Goal: Book appointment/travel/reservation

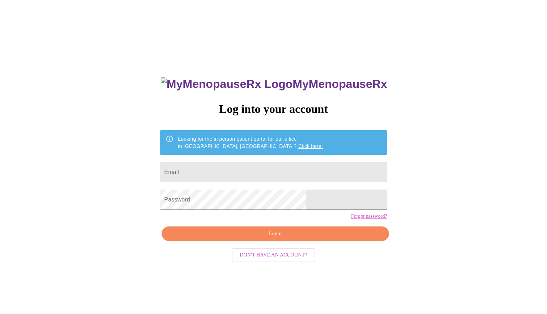
type input "[EMAIL_ADDRESS][DOMAIN_NAME]"
click at [261, 238] on span "Login" at bounding box center [275, 233] width 211 height 9
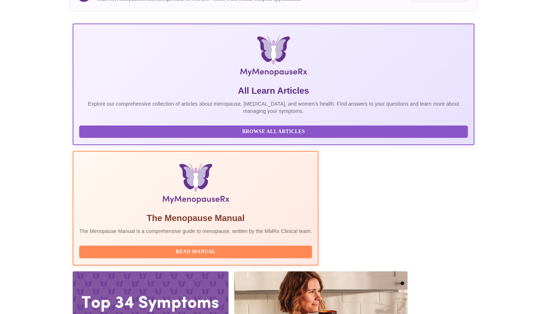
scroll to position [81, 0]
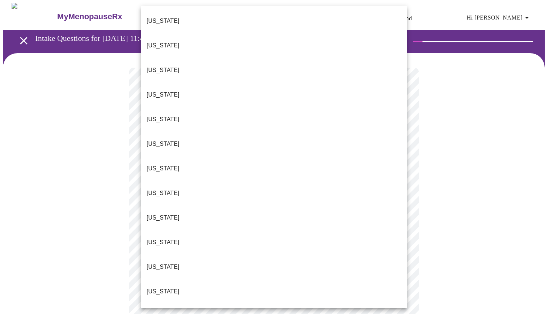
click at [221, 206] on li "[US_STATE]" at bounding box center [274, 218] width 266 height 25
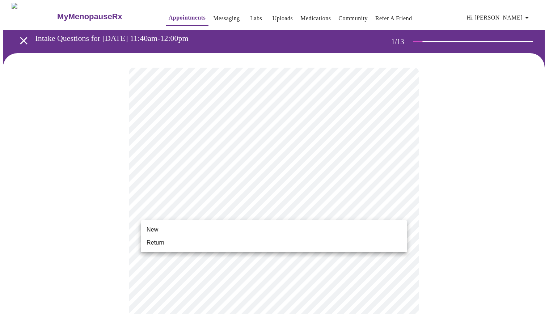
click at [170, 232] on li "New" at bounding box center [274, 229] width 266 height 13
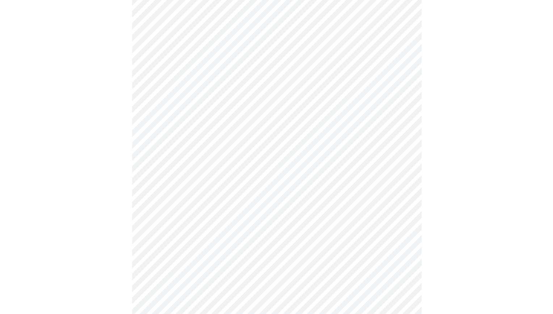
scroll to position [336, 0]
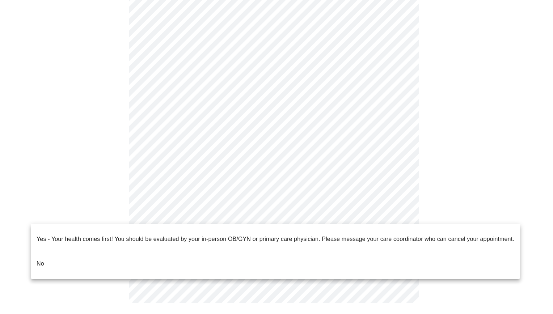
click at [175, 251] on li "No" at bounding box center [275, 263] width 489 height 25
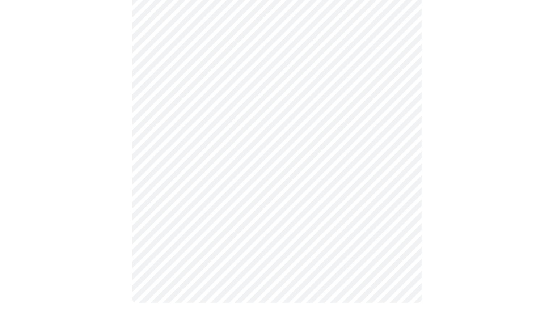
scroll to position [0, 0]
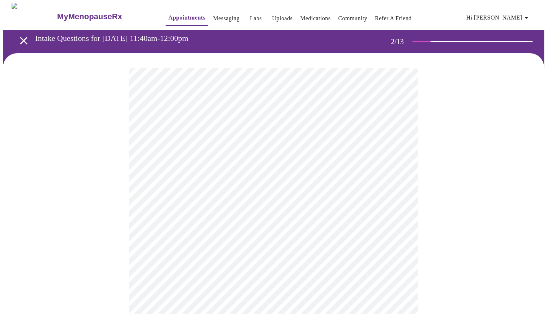
click at [237, 154] on body "MyMenopauseRx Appointments Messaging Labs Uploads Medications Community Refer a…" at bounding box center [274, 220] width 542 height 435
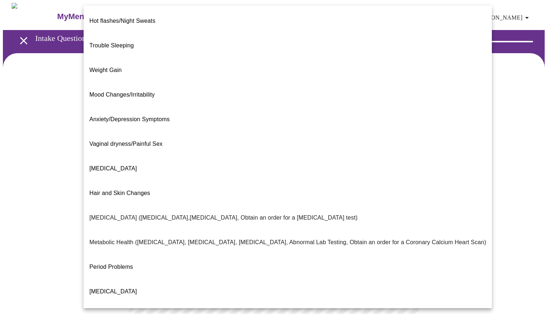
click at [18, 132] on div at bounding box center [276, 157] width 553 height 314
click at [162, 146] on body "MyMenopauseRx Appointments Messaging Labs Uploads Medications Community Refer a…" at bounding box center [276, 220] width 547 height 435
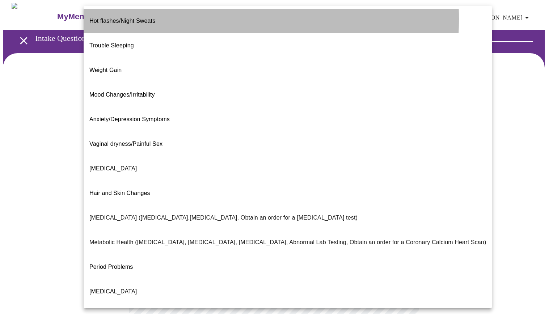
click at [114, 19] on p "Hot flashes/Night Sweats" at bounding box center [122, 21] width 66 height 9
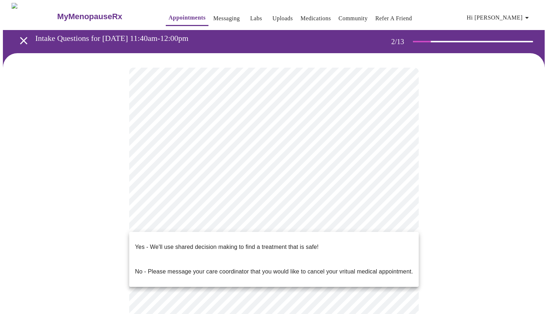
click at [167, 221] on body "MyMenopauseRx Appointments Messaging Labs Uploads Medications Community Refer a…" at bounding box center [276, 218] width 547 height 430
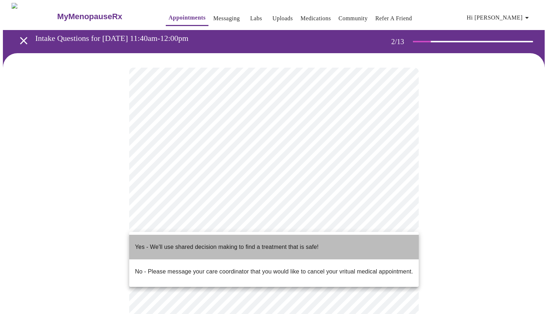
click at [152, 243] on p "Yes - We'll use shared decision making to find a treatment that is safe!" at bounding box center [226, 247] width 183 height 9
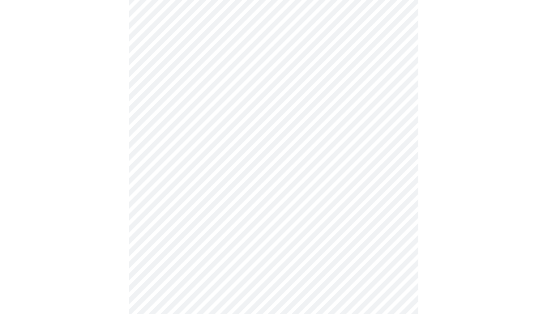
scroll to position [96, 0]
click at [423, 223] on div at bounding box center [274, 137] width 542 height 360
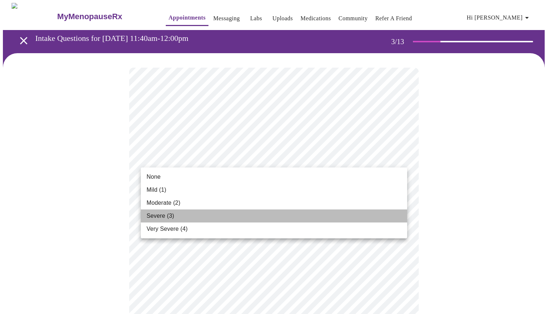
click at [223, 217] on li "Severe (3)" at bounding box center [274, 215] width 266 height 13
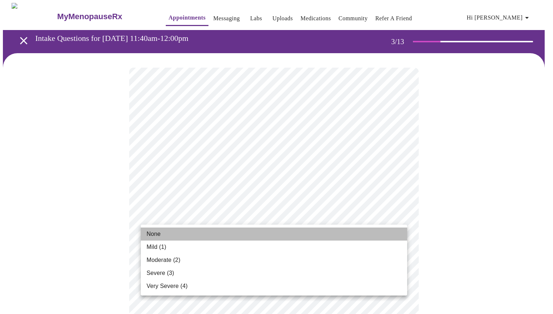
click at [283, 235] on li "None" at bounding box center [274, 234] width 266 height 13
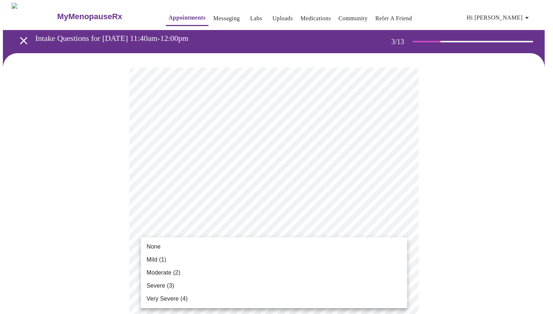
click at [269, 283] on li "Severe (3)" at bounding box center [274, 285] width 266 height 13
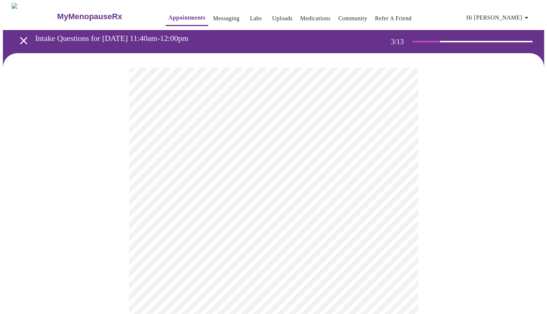
scroll to position [60, 0]
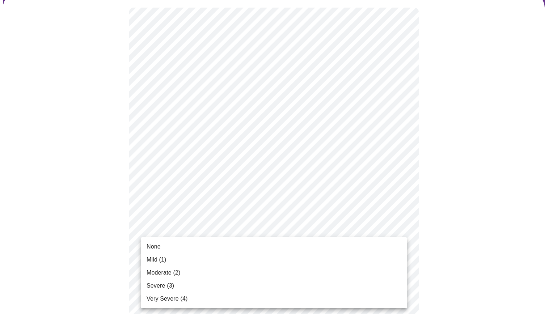
click at [290, 272] on li "Moderate (2)" at bounding box center [274, 272] width 266 height 13
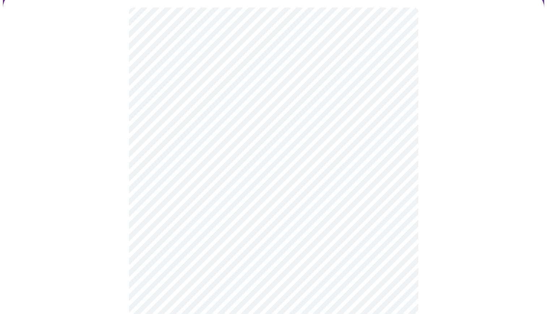
scroll to position [120, 0]
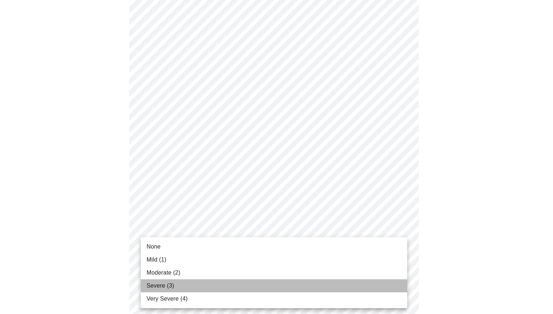
click at [245, 281] on li "Severe (3)" at bounding box center [274, 285] width 266 height 13
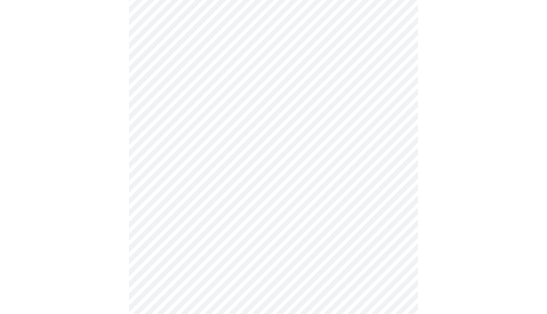
scroll to position [181, 0]
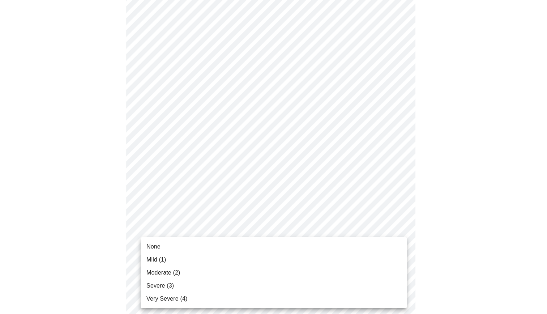
click at [258, 250] on body "MyMenopauseRx Appointments Messaging Labs Uploads Medications Community Refer a…" at bounding box center [274, 277] width 542 height 911
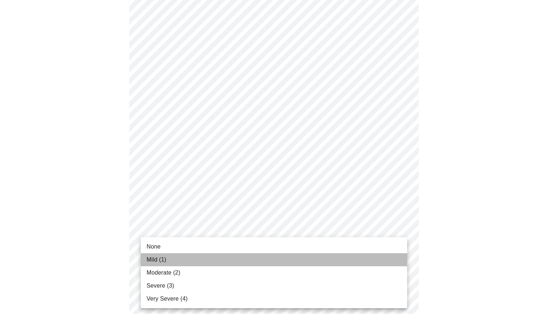
click at [253, 255] on li "Mild (1)" at bounding box center [274, 259] width 266 height 13
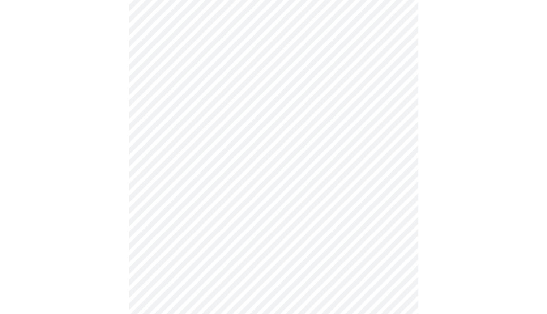
scroll to position [241, 0]
click at [259, 245] on body "MyMenopauseRx Appointments Messaging Labs Uploads Medications Community Refer a…" at bounding box center [276, 212] width 547 height 901
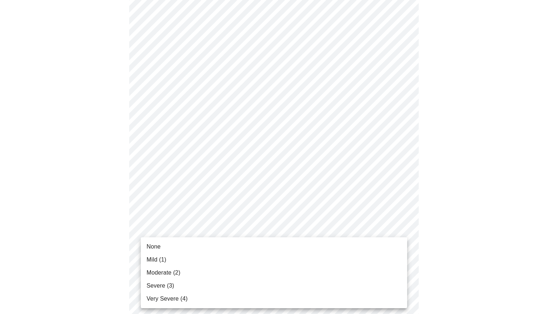
click at [225, 300] on li "Very Severe (4)" at bounding box center [274, 298] width 266 height 13
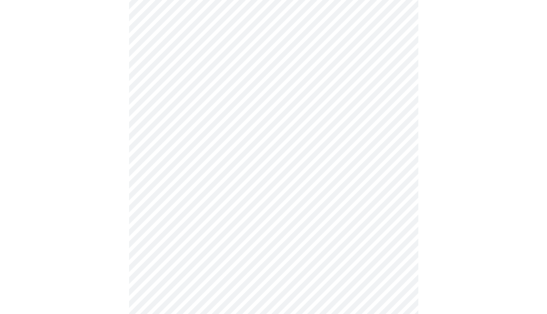
scroll to position [301, 0]
click at [258, 240] on body "MyMenopauseRx Appointments Messaging Labs Uploads Medications Community Refer a…" at bounding box center [276, 146] width 547 height 891
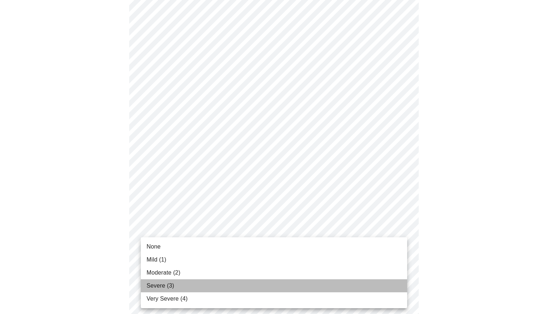
click at [240, 287] on li "Severe (3)" at bounding box center [274, 285] width 266 height 13
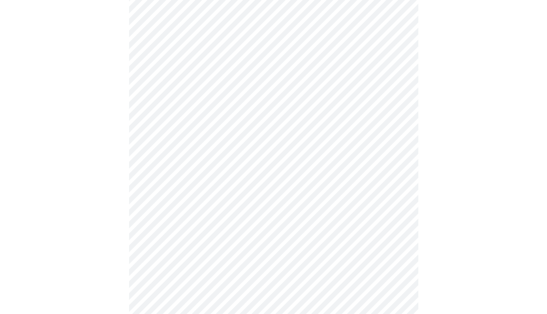
scroll to position [362, 0]
click at [258, 236] on body "MyMenopauseRx Appointments Messaging Labs Uploads Medications Community Refer a…" at bounding box center [276, 81] width 547 height 881
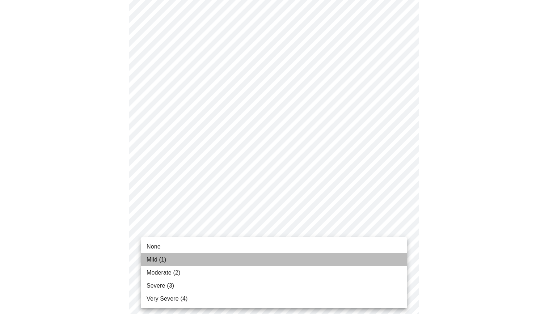
click at [245, 255] on li "Mild (1)" at bounding box center [274, 259] width 266 height 13
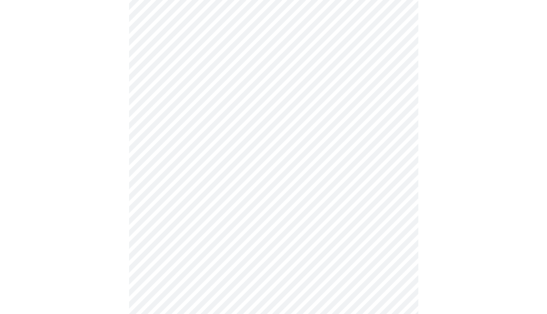
scroll to position [422, 0]
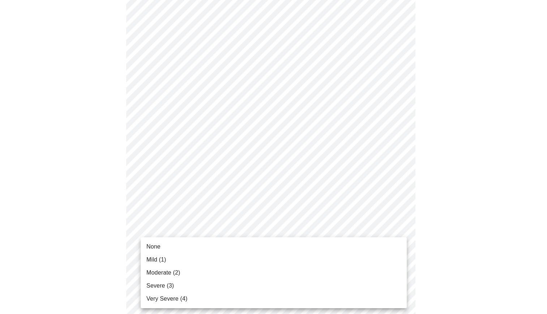
click at [248, 234] on body "MyMenopauseRx Appointments Messaging Labs Uploads Medications Community Refer a…" at bounding box center [274, 16] width 542 height 871
click at [230, 245] on li "None" at bounding box center [274, 246] width 266 height 13
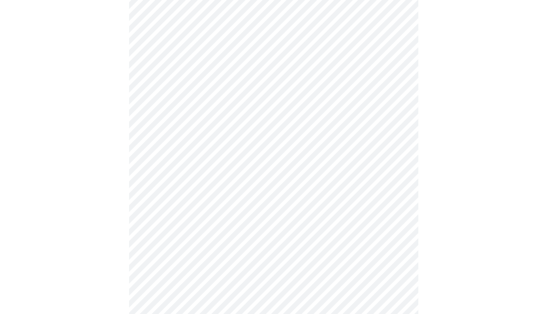
scroll to position [482, 0]
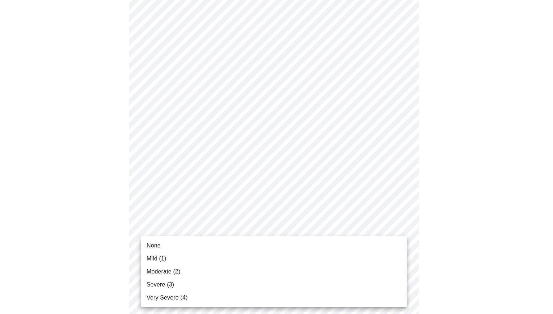
click at [232, 282] on li "Severe (3)" at bounding box center [274, 284] width 266 height 13
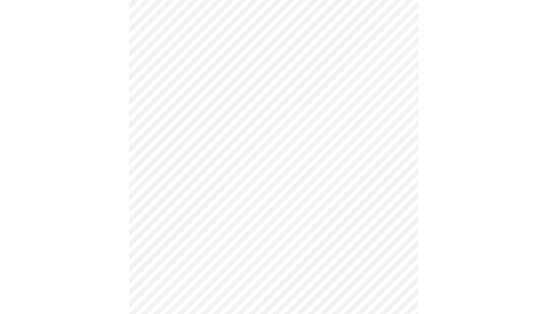
scroll to position [54, 0]
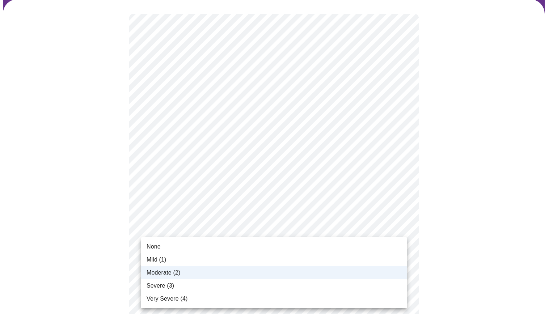
click at [224, 279] on li "Severe (3)" at bounding box center [274, 285] width 266 height 13
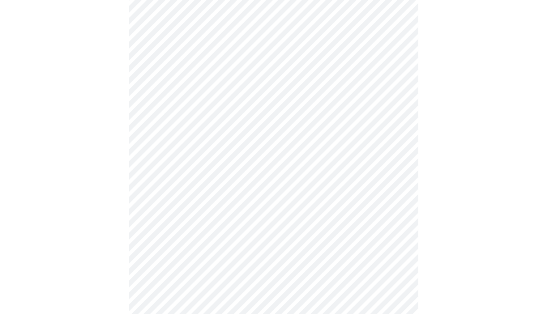
scroll to position [181, 0]
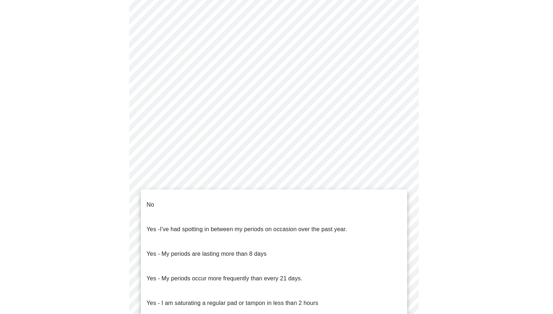
click at [221, 227] on body "MyMenopauseRx Appointments Messaging Labs Uploads Medications Community Refer a…" at bounding box center [276, 164] width 547 height 684
click at [220, 225] on p "Yes - I've had spotting in between my periods on occasion over the past year." at bounding box center [247, 229] width 200 height 9
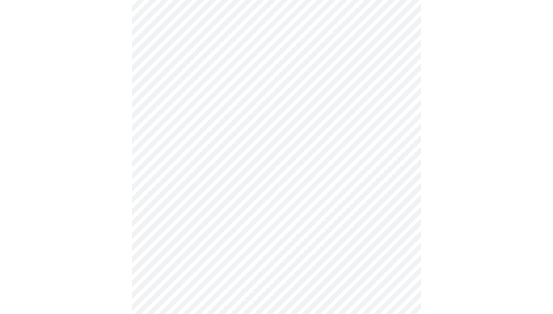
click at [224, 239] on body "MyMenopauseRx Appointments Messaging Labs Uploads Medications Community Refer a…" at bounding box center [276, 162] width 547 height 680
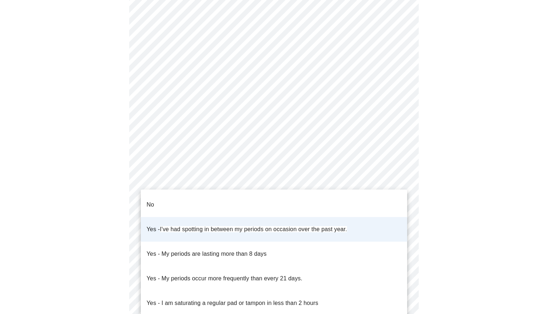
click at [219, 299] on p "Yes - I am saturating a regular pad or tampon in less than 2 hours" at bounding box center [233, 303] width 172 height 9
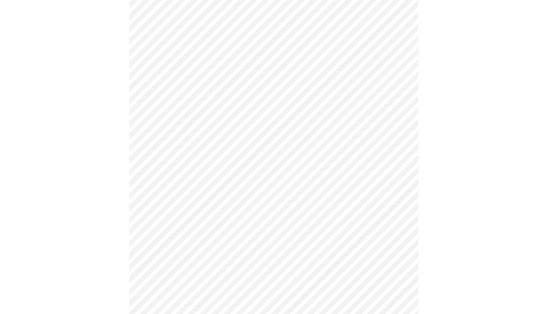
scroll to position [241, 0]
click at [198, 224] on body "MyMenopauseRx Appointments Messaging Labs Uploads Medications Community Refer a…" at bounding box center [274, 102] width 542 height 680
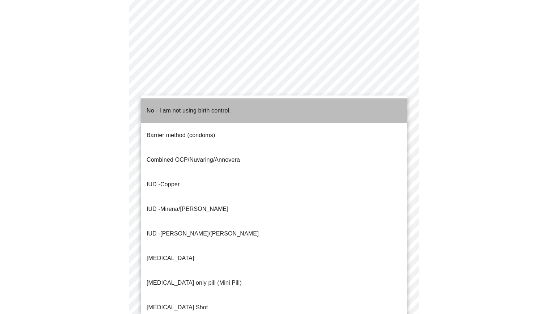
click at [178, 106] on p "No - I am not using birth control." at bounding box center [189, 110] width 84 height 9
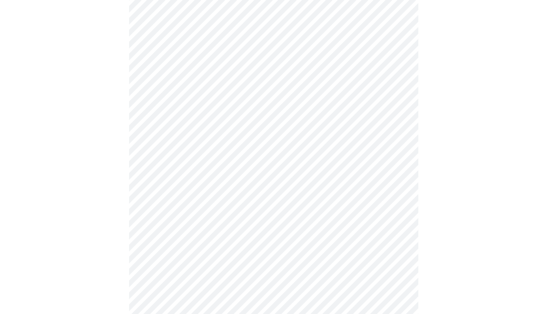
click at [248, 237] on body "MyMenopauseRx Appointments Messaging Labs Uploads Medications Community Refer a…" at bounding box center [274, 100] width 542 height 676
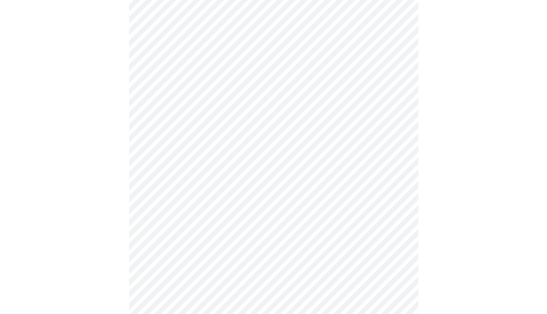
scroll to position [301, 0]
click at [346, 215] on body "MyMenopauseRx Appointments Messaging Labs Uploads Medications Community Refer a…" at bounding box center [274, 39] width 542 height 676
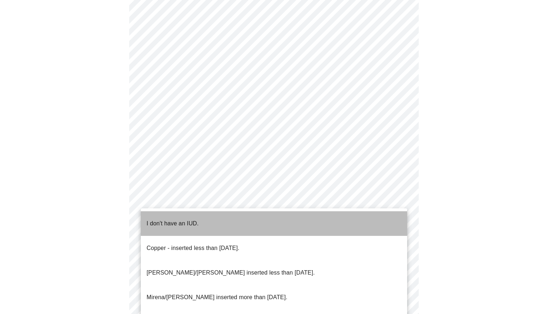
click at [330, 219] on li "I don't have an IUD." at bounding box center [274, 223] width 266 height 25
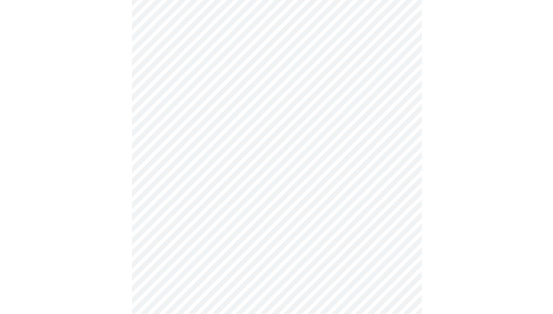
scroll to position [357, 0]
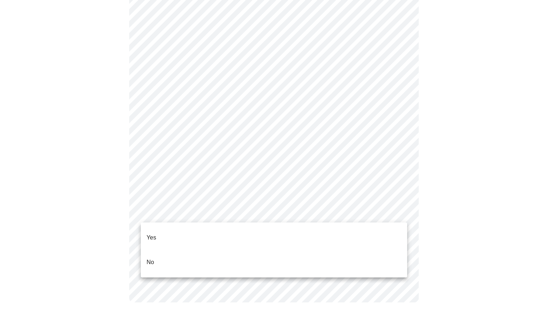
click at [289, 232] on li "Yes" at bounding box center [274, 237] width 266 height 25
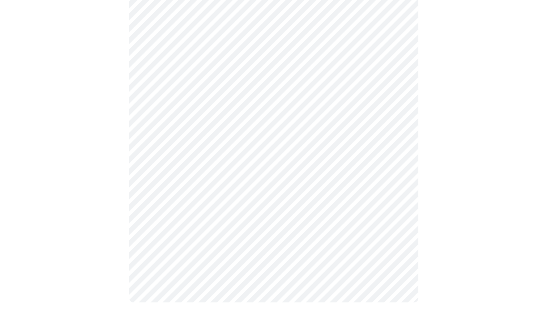
scroll to position [0, 0]
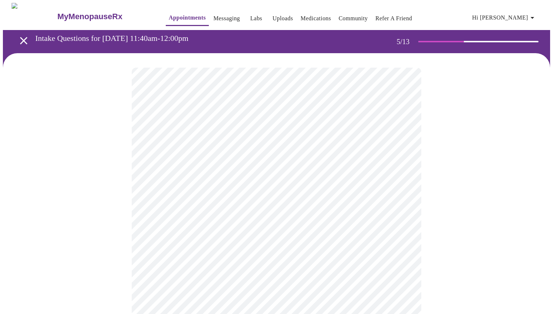
click at [380, 190] on body "MyMenopauseRx Appointments Messaging Labs Uploads Medications Community Refer a…" at bounding box center [276, 296] width 547 height 586
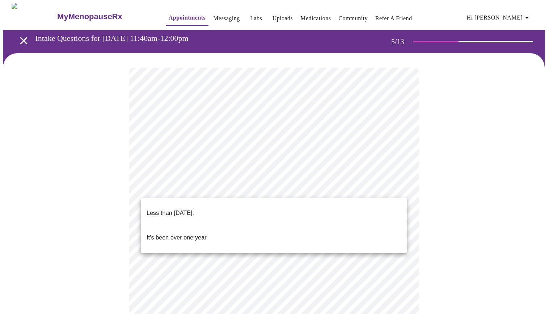
click at [317, 225] on li "It's been over one year." at bounding box center [274, 237] width 266 height 25
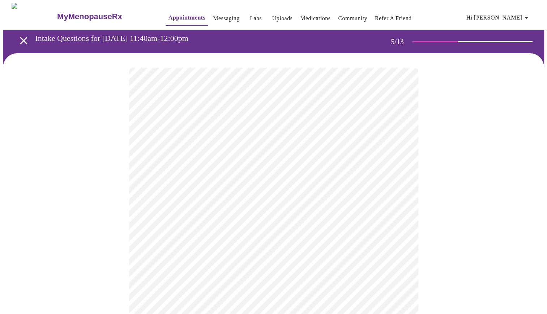
click at [335, 254] on body "MyMenopauseRx Appointments Messaging Labs Uploads Medications Community Refer a…" at bounding box center [274, 293] width 542 height 581
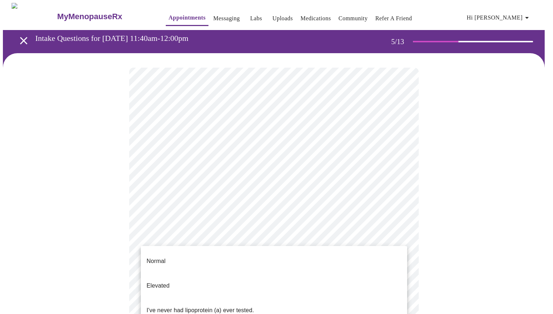
click at [496, 210] on div at bounding box center [276, 157] width 553 height 314
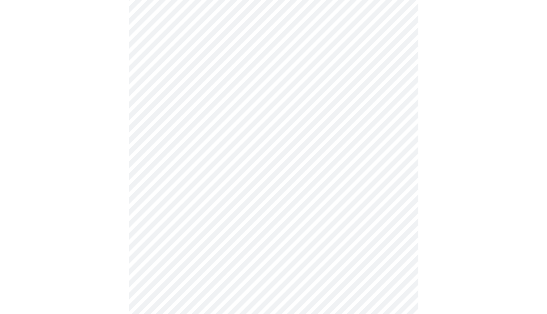
scroll to position [60, 0]
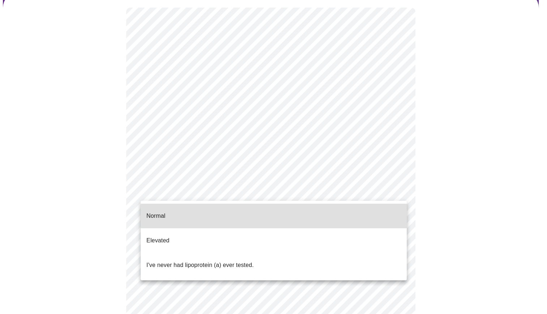
click at [219, 192] on body "MyMenopauseRx Appointments Messaging Labs Uploads Medications Community Refer a…" at bounding box center [274, 210] width 542 height 534
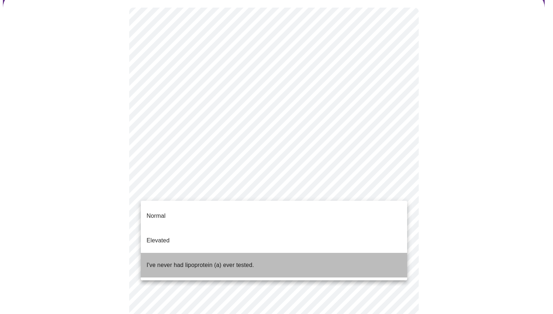
click at [216, 253] on li "I've never had lipoprotein (a) ever tested." at bounding box center [274, 265] width 266 height 25
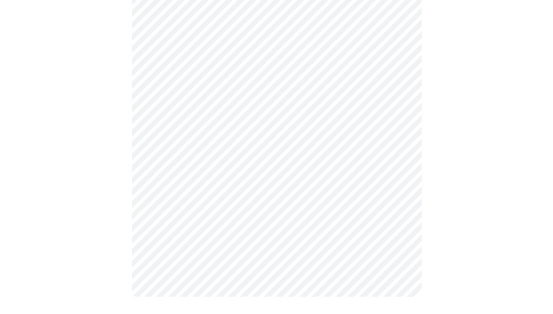
scroll to position [0, 0]
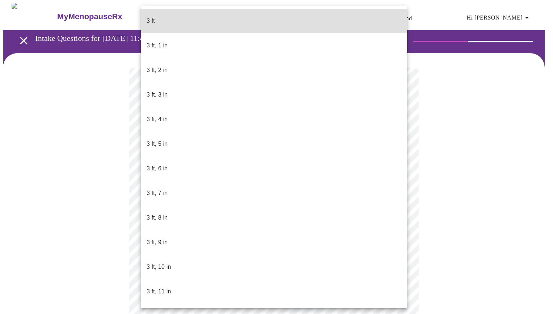
click at [188, 213] on body "MyMenopauseRx Appointments Messaging Labs Uploads Medications Community Refer a…" at bounding box center [276, 196] width 547 height 386
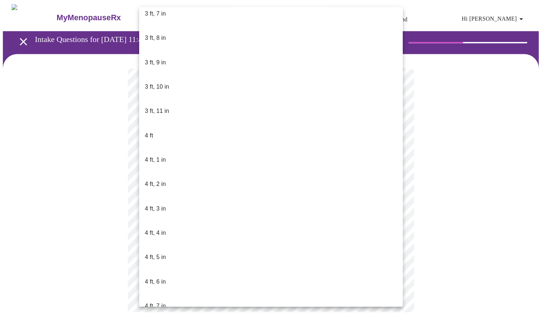
scroll to position [301, 0]
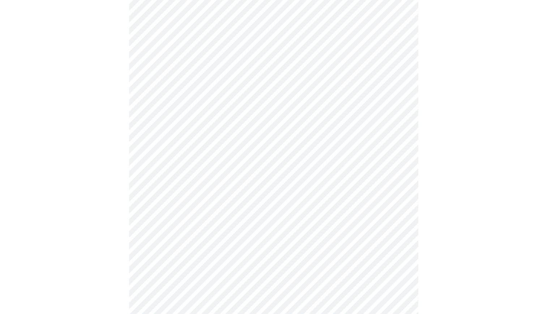
scroll to position [1749, 0]
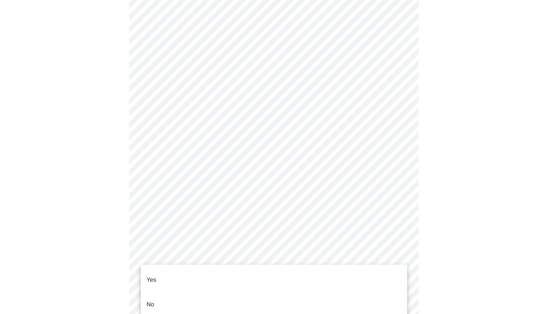
click at [270, 296] on li "No" at bounding box center [274, 304] width 266 height 25
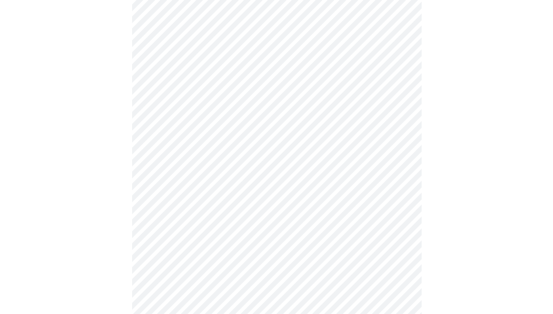
scroll to position [391, 0]
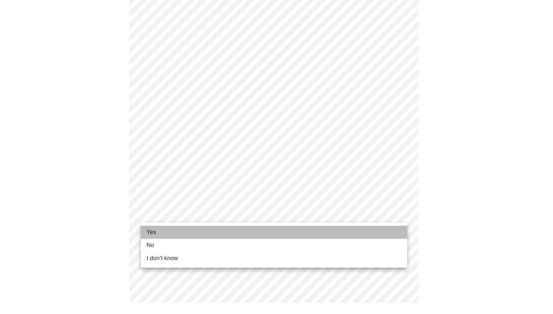
click at [153, 236] on span "Yes" at bounding box center [152, 232] width 10 height 9
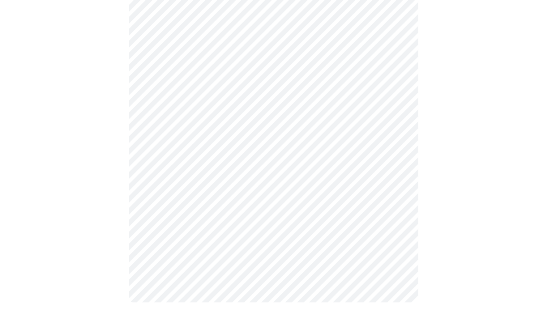
scroll to position [0, 0]
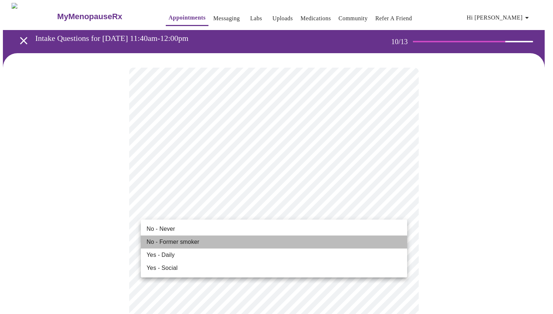
click at [261, 244] on li "No - Former smoker" at bounding box center [274, 242] width 266 height 13
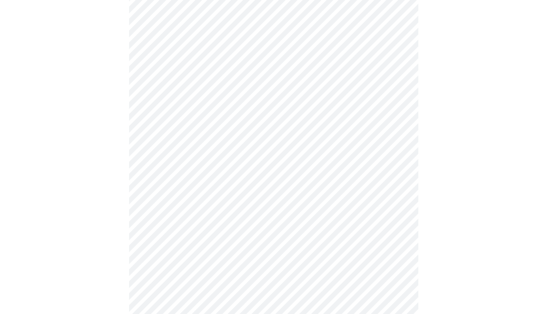
scroll to position [543, 0]
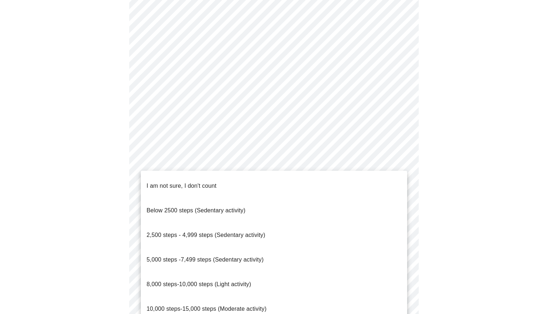
click at [251, 232] on span "2,500 steps - 4,999 steps (Sedentary activity)" at bounding box center [206, 235] width 119 height 6
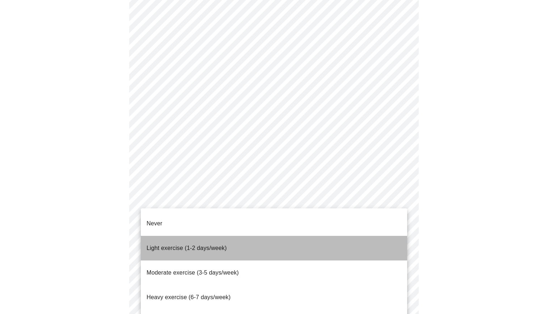
click at [236, 236] on li "Light exercise (1-2 days/week)" at bounding box center [274, 248] width 266 height 25
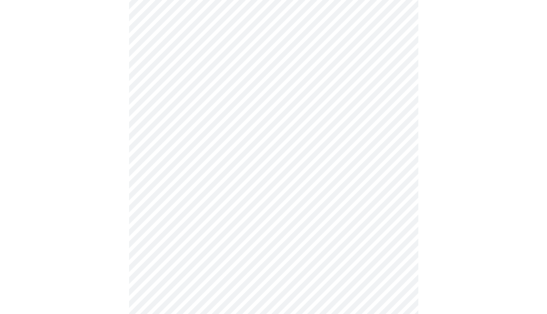
scroll to position [603, 0]
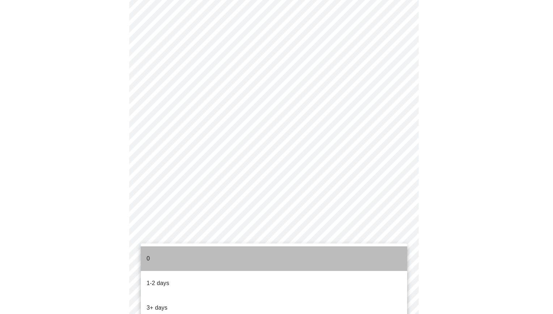
click at [232, 258] on li "0" at bounding box center [274, 258] width 266 height 25
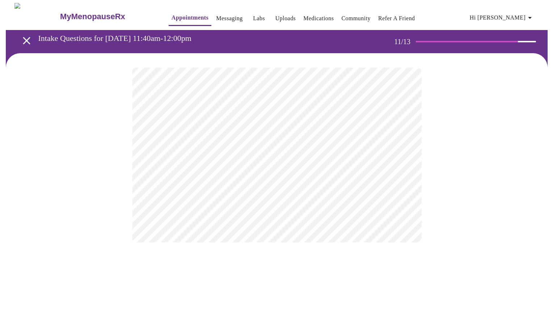
scroll to position [0, 0]
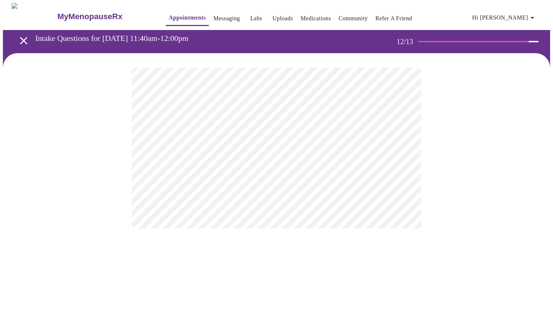
click at [344, 147] on body "MyMenopauseRx Appointments Messaging Labs Uploads Medications Community Refer a…" at bounding box center [276, 123] width 547 height 240
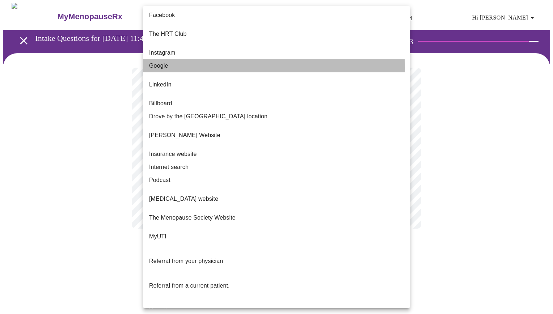
click at [251, 62] on li "Google" at bounding box center [276, 65] width 266 height 13
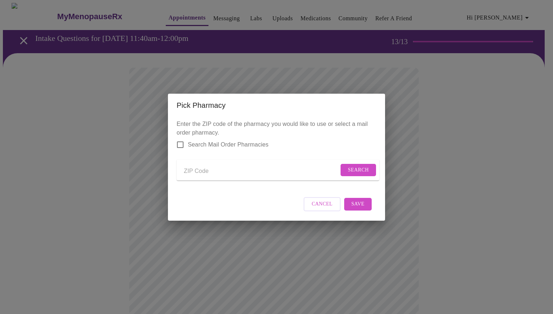
click at [204, 170] on input "Send a message to your care team" at bounding box center [261, 172] width 155 height 12
type input "34748"
click at [290, 143] on form "Search Mail Order Pharmacies" at bounding box center [277, 144] width 200 height 15
click at [349, 168] on span "Search" at bounding box center [358, 170] width 21 height 9
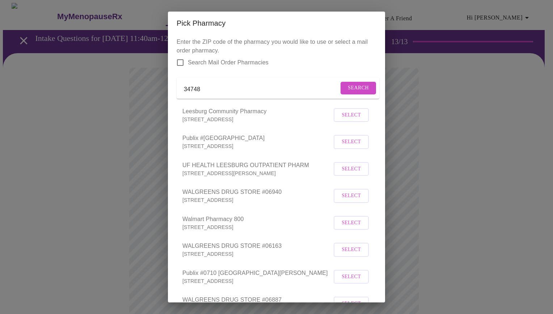
click at [343, 200] on span "Select" at bounding box center [351, 195] width 19 height 9
click at [420, 172] on div "Pick Pharmacy Enter the ZIP code of the pharmacy you would like to use or selec…" at bounding box center [276, 157] width 553 height 314
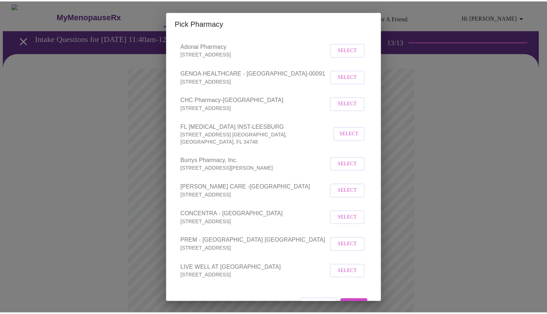
scroll to position [299, 0]
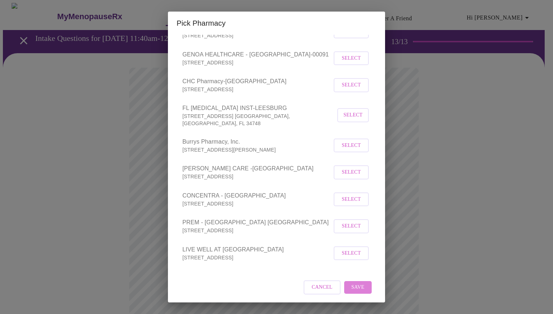
click at [344, 286] on button "Save" at bounding box center [357, 287] width 27 height 13
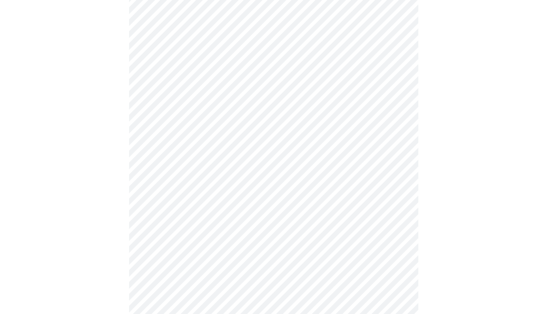
scroll to position [0, 0]
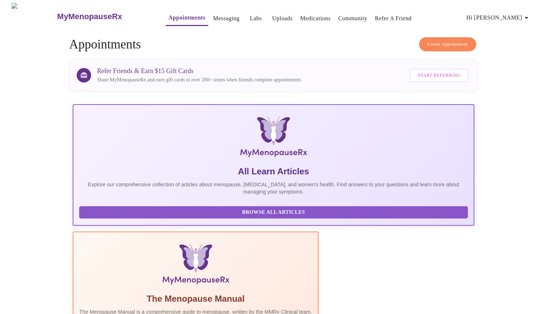
scroll to position [81, 0]
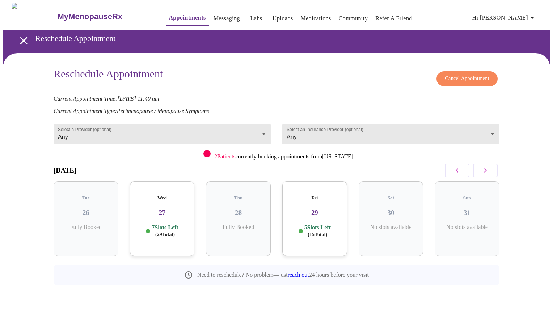
click at [323, 232] on span "( 15 Total)" at bounding box center [318, 234] width 20 height 5
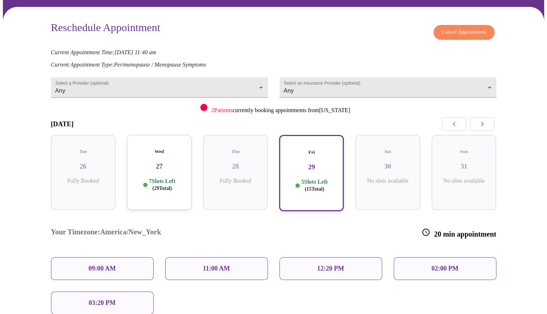
scroll to position [60, 0]
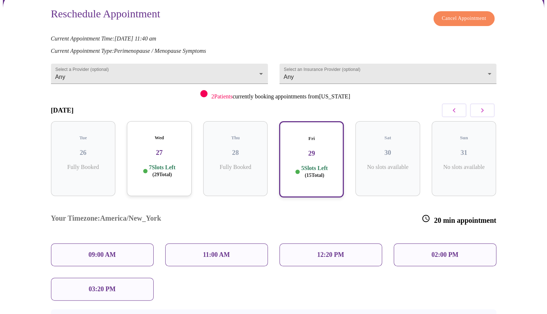
click at [226, 251] on p "11:00 AM" at bounding box center [216, 255] width 27 height 8
click at [196, 244] on div "11:00 AM" at bounding box center [216, 255] width 103 height 23
click at [224, 251] on p "11:00 AM" at bounding box center [216, 255] width 27 height 8
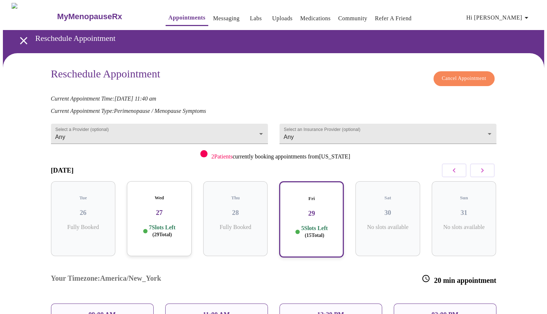
scroll to position [114, 0]
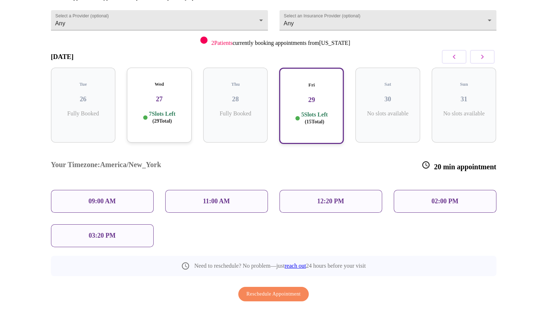
click at [250, 190] on div "11:00 AM" at bounding box center [216, 201] width 103 height 23
click at [113, 198] on p "09:00 AM" at bounding box center [102, 202] width 27 height 8
click at [156, 110] on p "7 Slots Left ( 29 Total)" at bounding box center [162, 117] width 26 height 14
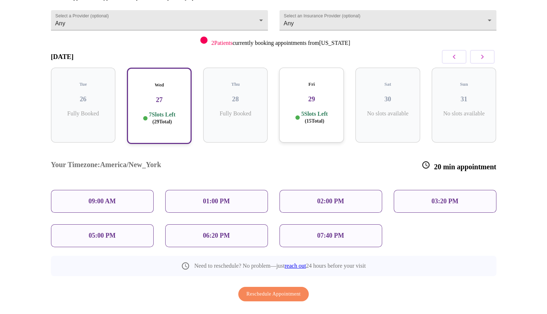
click at [301, 110] on p "5 Slots Left ( 15 Total)" at bounding box center [314, 117] width 26 height 14
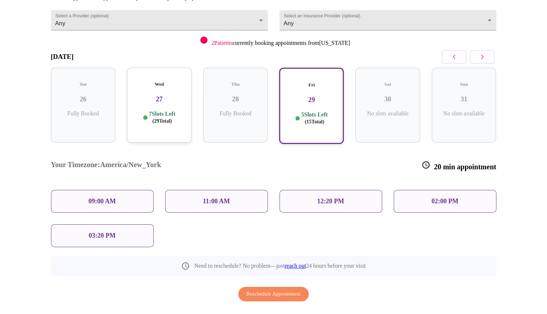
click at [206, 190] on div "11:00 AM" at bounding box center [216, 201] width 103 height 23
click at [205, 190] on div "11:00 AM" at bounding box center [216, 201] width 103 height 23
click at [210, 198] on p "11:00 AM" at bounding box center [216, 202] width 27 height 8
click at [236, 190] on div "11:00 AM" at bounding box center [216, 201] width 103 height 23
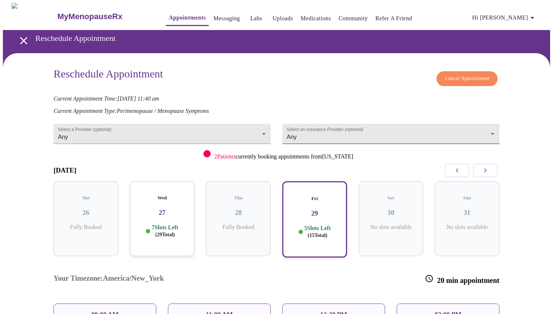
click at [357, 126] on body "MyMenopauseRx Appointments Messaging Labs Uploads Medications Community Refer a…" at bounding box center [276, 227] width 547 height 448
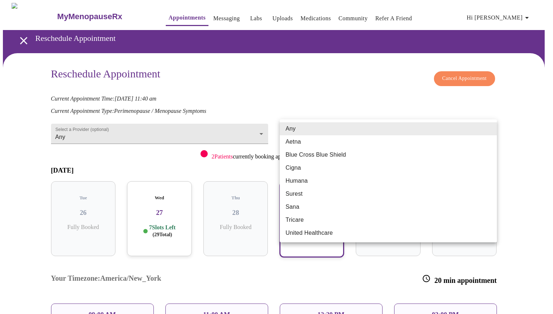
click at [343, 155] on li "Blue Cross Blue Shield" at bounding box center [388, 154] width 217 height 13
type input "Blue Cross Blue Shield"
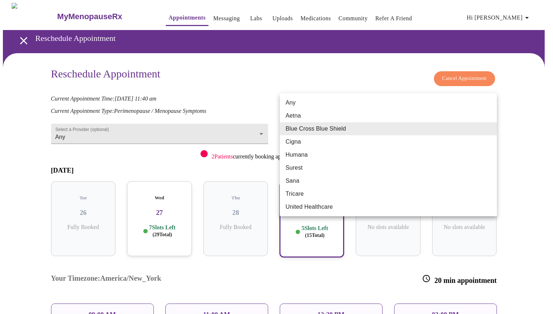
click at [329, 132] on body "MyMenopauseRx Appointments Messaging Labs Uploads Medications Community Refer a…" at bounding box center [276, 227] width 547 height 448
click at [330, 132] on li "Blue Cross Blue Shield" at bounding box center [388, 128] width 217 height 13
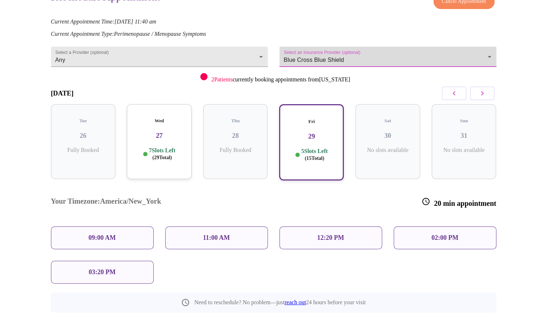
scroll to position [114, 0]
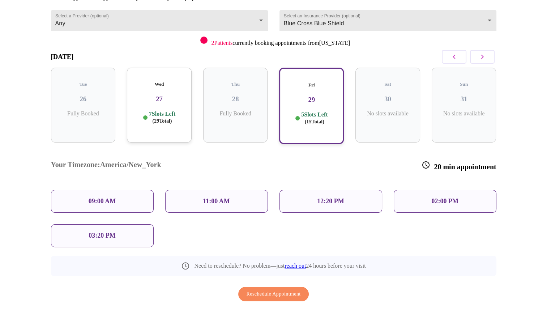
click at [235, 190] on div "11:00 AM" at bounding box center [216, 201] width 103 height 23
click at [234, 190] on div "11:00 AM" at bounding box center [216, 201] width 103 height 23
click at [149, 100] on div "Wed 27 7 Slots Left ( 29 Total)" at bounding box center [159, 105] width 65 height 75
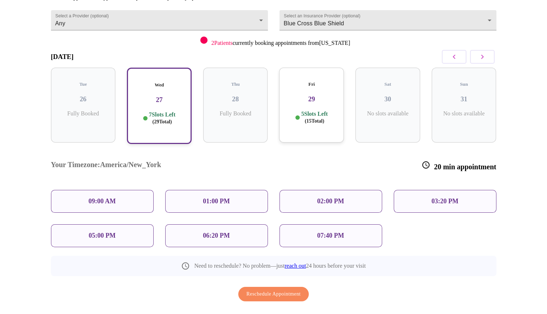
click at [210, 198] on p "01:00 PM" at bounding box center [216, 202] width 27 height 8
click at [382, 190] on div "02:00 PM" at bounding box center [331, 201] width 103 height 23
click at [435, 198] on p "03:20 PM" at bounding box center [445, 202] width 27 height 8
click at [293, 110] on div "5 Slots Left ( 15 Total)" at bounding box center [311, 117] width 53 height 14
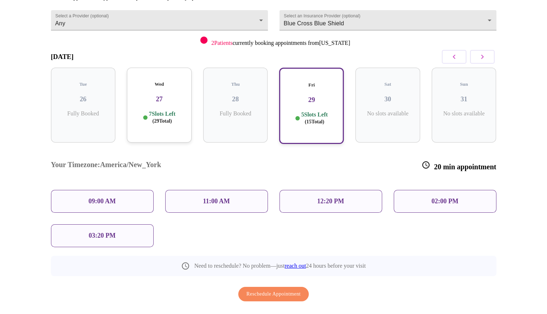
click at [228, 190] on div "11:00 AM" at bounding box center [216, 201] width 103 height 23
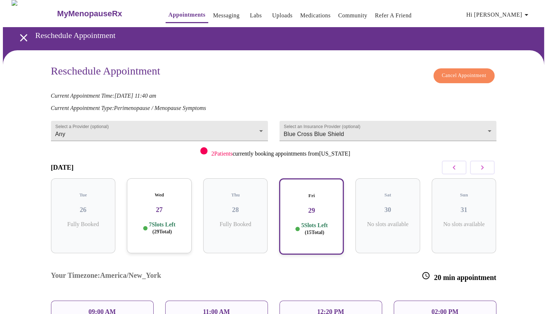
scroll to position [0, 0]
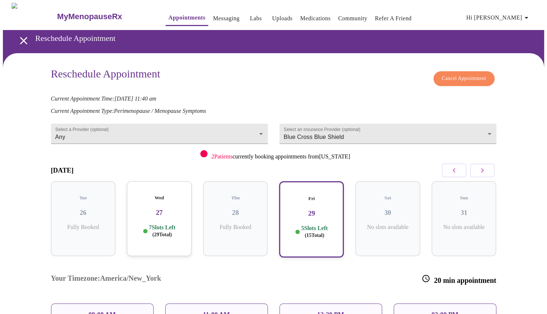
click at [24, 39] on icon "open drawer" at bounding box center [23, 40] width 13 height 13
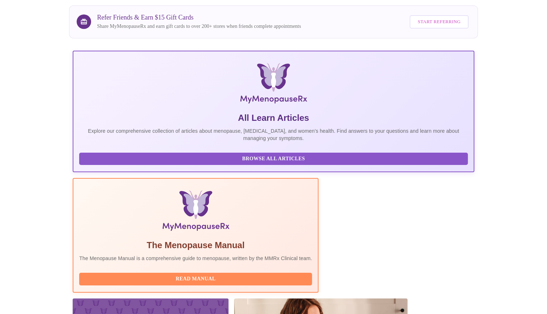
scroll to position [81, 0]
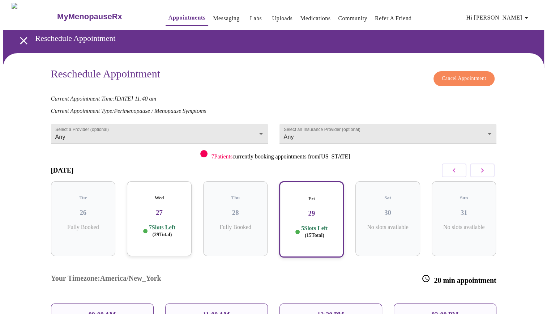
click at [127, 304] on div "09:00 AM" at bounding box center [102, 315] width 103 height 23
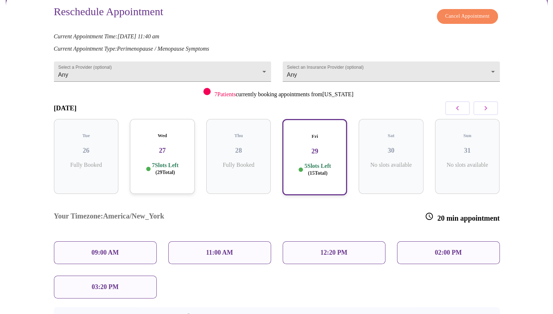
scroll to position [114, 0]
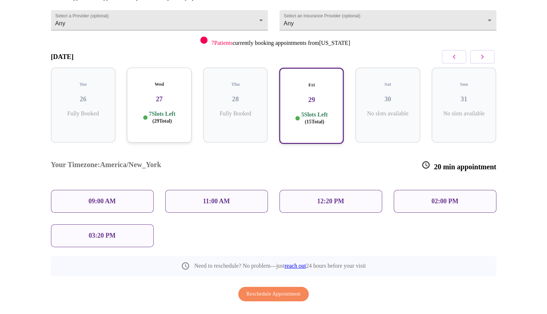
click at [120, 190] on div "09:00 AM" at bounding box center [102, 201] width 103 height 23
click at [89, 232] on p "03:20 PM" at bounding box center [102, 236] width 27 height 8
drag, startPoint x: 116, startPoint y: 182, endPoint x: 186, endPoint y: 178, distance: 70.0
click at [116, 190] on div "09:00 AM" at bounding box center [102, 201] width 103 height 23
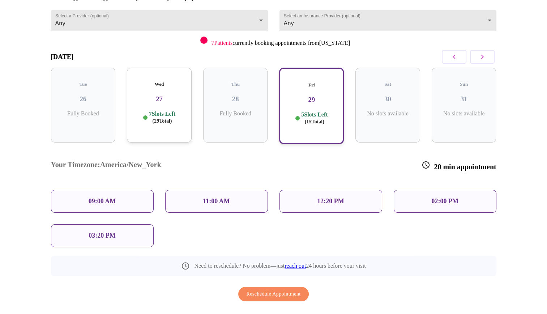
drag, startPoint x: 189, startPoint y: 178, endPoint x: 198, endPoint y: 177, distance: 9.9
click at [189, 190] on div "11:00 AM" at bounding box center [216, 201] width 103 height 23
drag, startPoint x: 349, startPoint y: 179, endPoint x: 356, endPoint y: 179, distance: 6.9
click at [352, 190] on div "12:20 PM" at bounding box center [331, 201] width 103 height 23
click at [437, 198] on p "02:00 PM" at bounding box center [445, 202] width 27 height 8
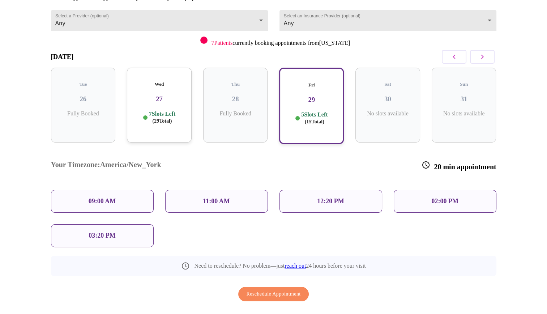
click at [95, 224] on div "03:20 PM" at bounding box center [102, 235] width 103 height 23
click at [118, 190] on div "09:00 AM" at bounding box center [102, 201] width 103 height 23
click at [107, 190] on div "09:00 AM" at bounding box center [102, 201] width 103 height 23
click at [113, 190] on div "09:00 AM" at bounding box center [102, 201] width 103 height 23
click at [116, 190] on div "09:00 AM" at bounding box center [102, 201] width 103 height 23
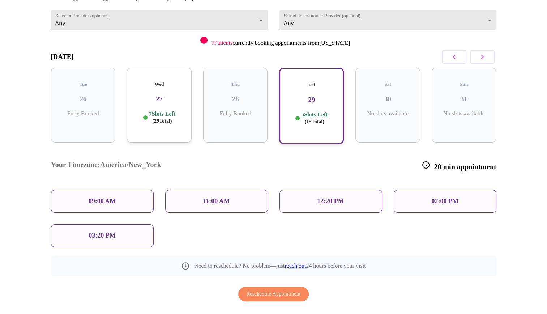
click at [112, 190] on div "09:00 AM" at bounding box center [102, 201] width 103 height 23
click at [107, 198] on p "09:00 AM" at bounding box center [102, 202] width 27 height 8
click at [101, 198] on p "09:00 AM" at bounding box center [102, 202] width 27 height 8
click at [95, 198] on p "09:00 AM" at bounding box center [102, 202] width 27 height 8
click at [93, 198] on p "09:00 AM" at bounding box center [102, 202] width 27 height 8
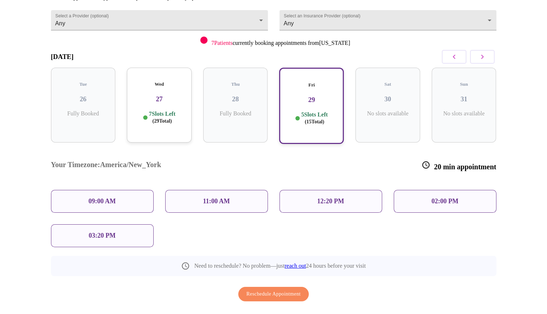
click at [92, 198] on p "09:00 AM" at bounding box center [102, 202] width 27 height 8
click at [258, 290] on span "Reschedule Appointment" at bounding box center [274, 294] width 54 height 9
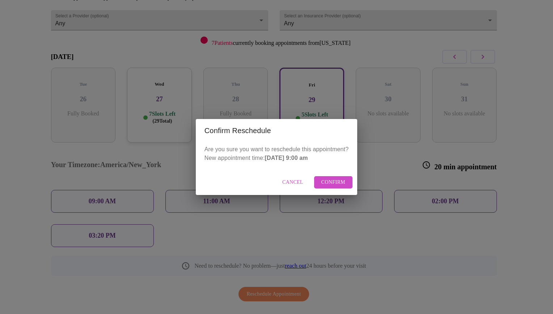
click at [292, 180] on span "Cancel" at bounding box center [292, 182] width 21 height 9
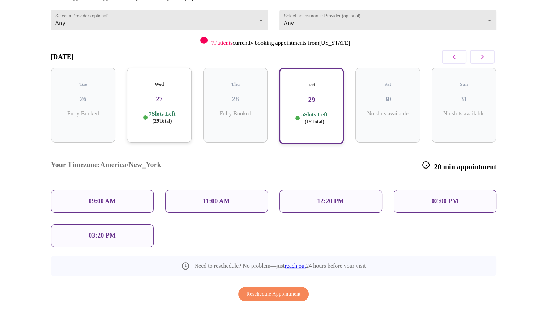
click at [234, 190] on div "11:00 AM" at bounding box center [216, 201] width 103 height 23
click at [201, 190] on div "11:00 AM" at bounding box center [216, 201] width 103 height 23
click at [192, 190] on div "11:00 AM" at bounding box center [216, 201] width 103 height 23
click at [264, 290] on span "Reschedule Appointment" at bounding box center [274, 294] width 54 height 9
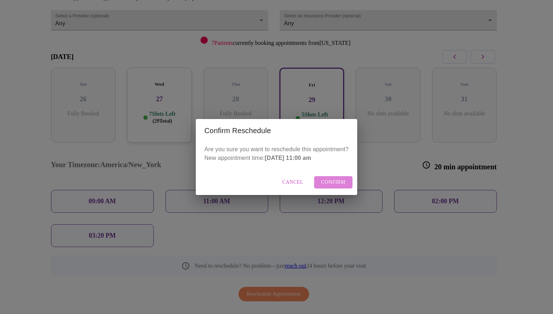
click at [334, 183] on span "Confirm" at bounding box center [333, 182] width 24 height 9
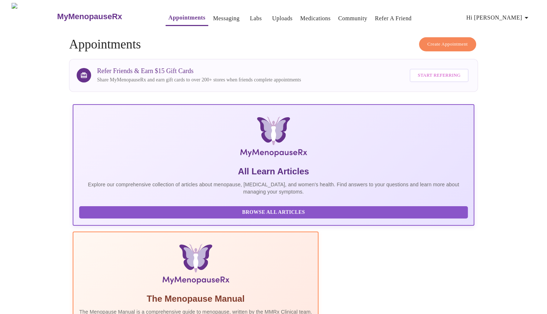
scroll to position [81, 0]
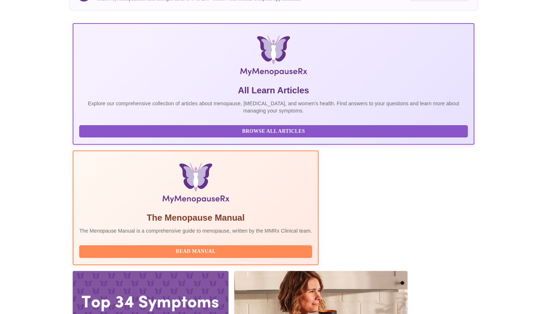
drag, startPoint x: 127, startPoint y: 214, endPoint x: 188, endPoint y: 213, distance: 61.2
drag, startPoint x: 124, startPoint y: 214, endPoint x: 228, endPoint y: 214, distance: 103.8
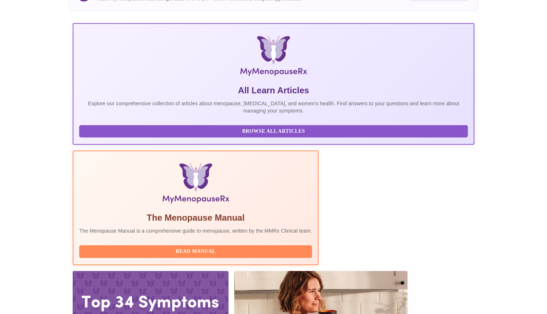
drag, startPoint x: 228, startPoint y: 214, endPoint x: 175, endPoint y: 214, distance: 52.8
